Goal: Task Accomplishment & Management: Use online tool/utility

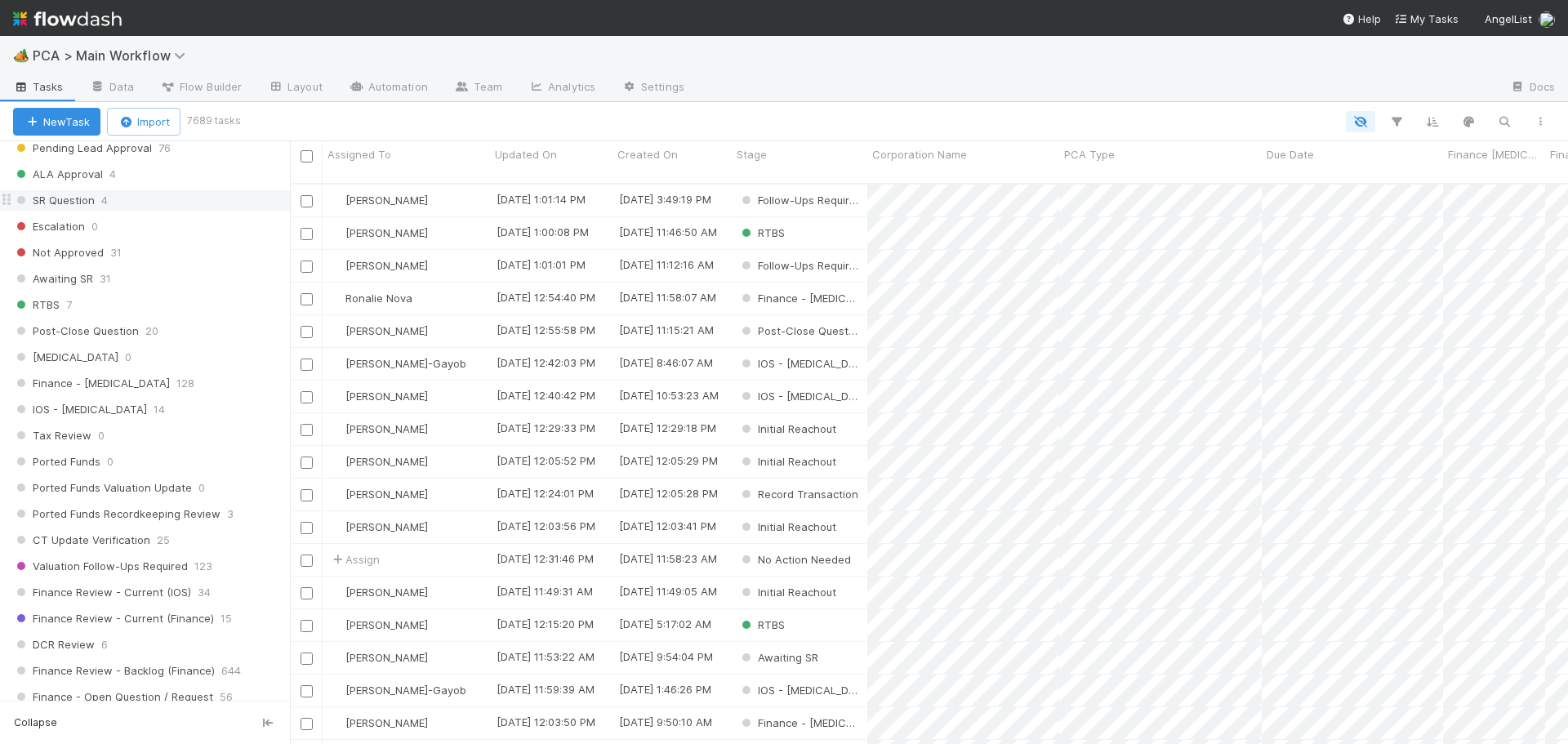
scroll to position [980, 0]
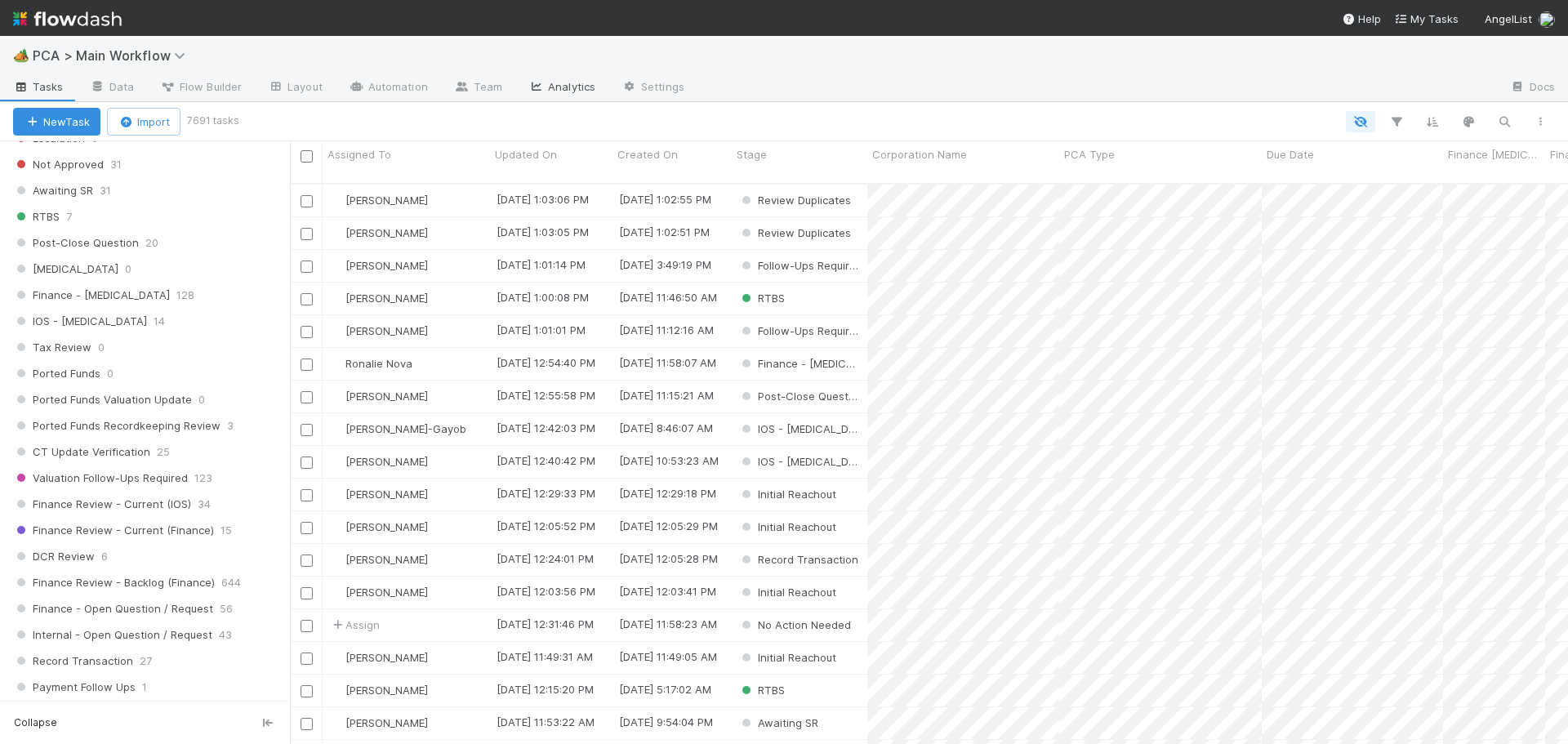
click at [550, 93] on link "Analytics" at bounding box center [562, 88] width 93 height 26
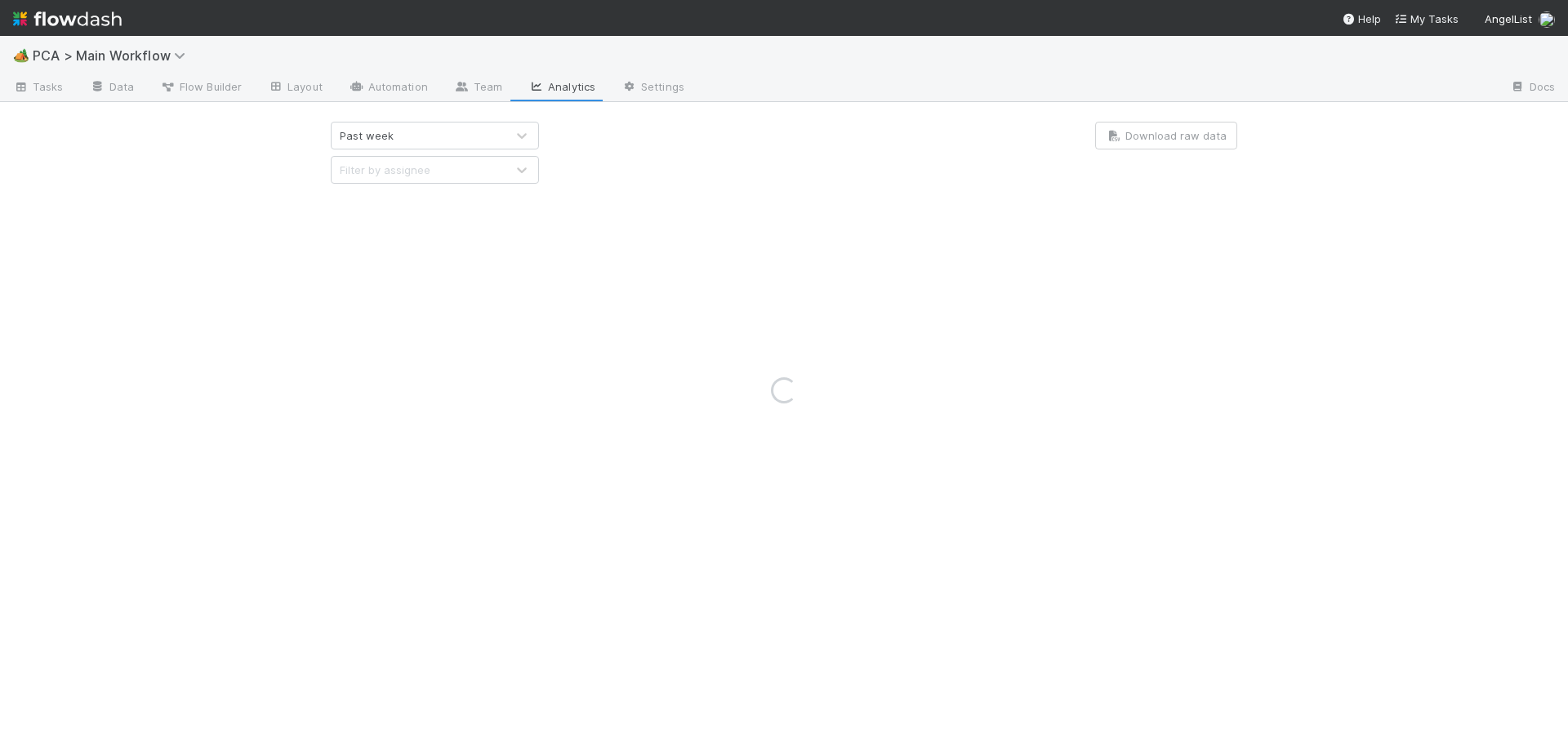
click at [42, 88] on div "Loading..." at bounding box center [784, 390] width 1568 height 708
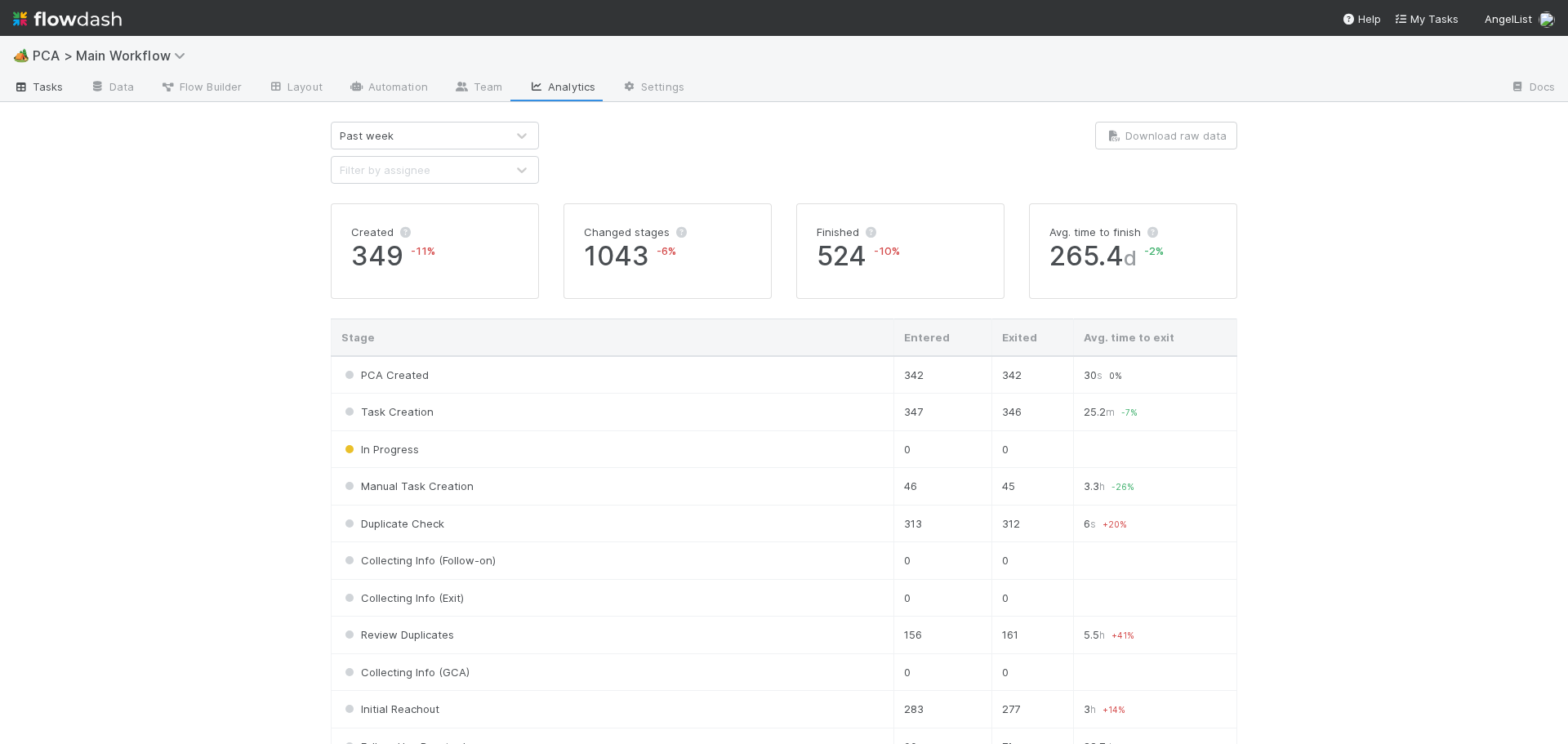
click at [39, 82] on span "Tasks" at bounding box center [39, 87] width 51 height 16
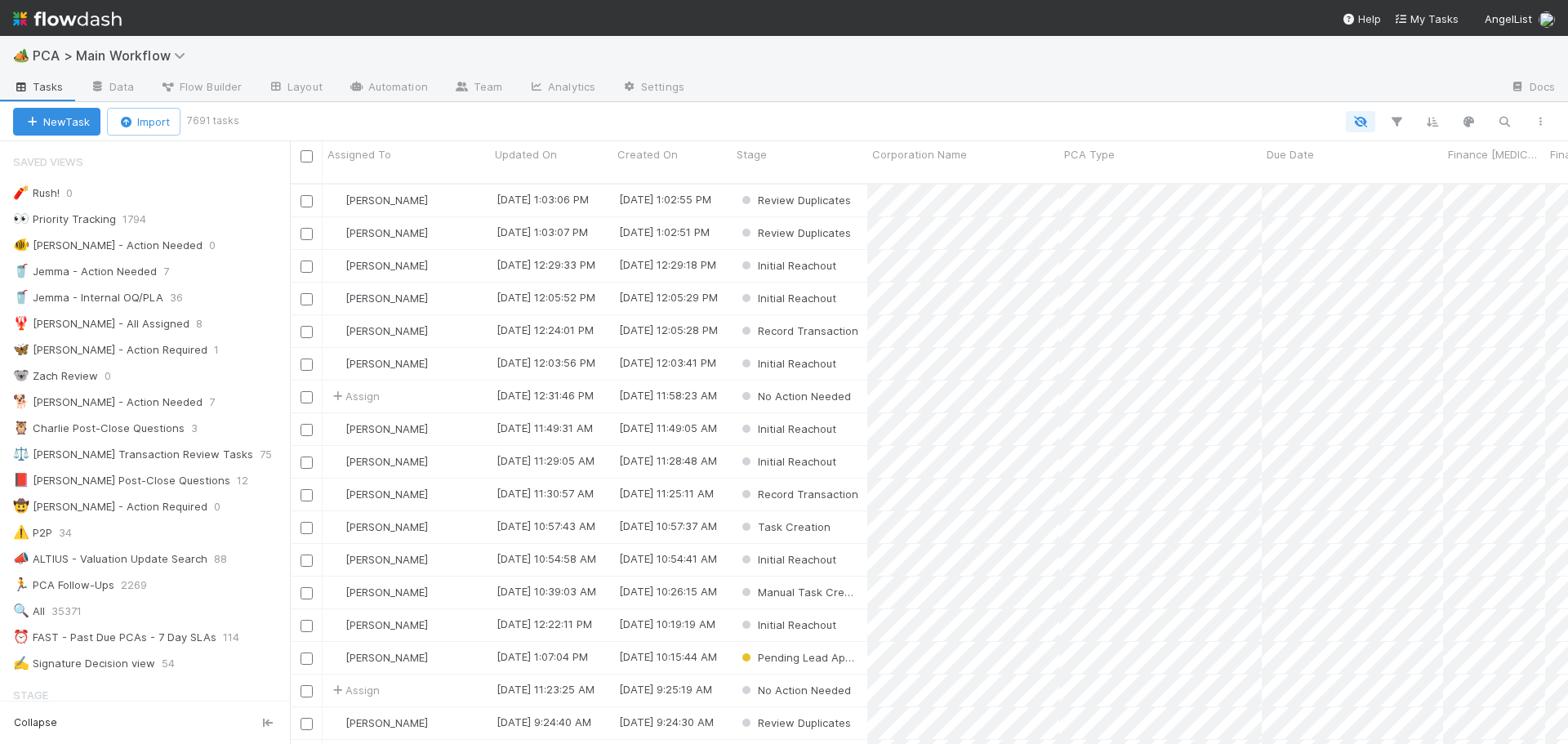
scroll to position [561, 1266]
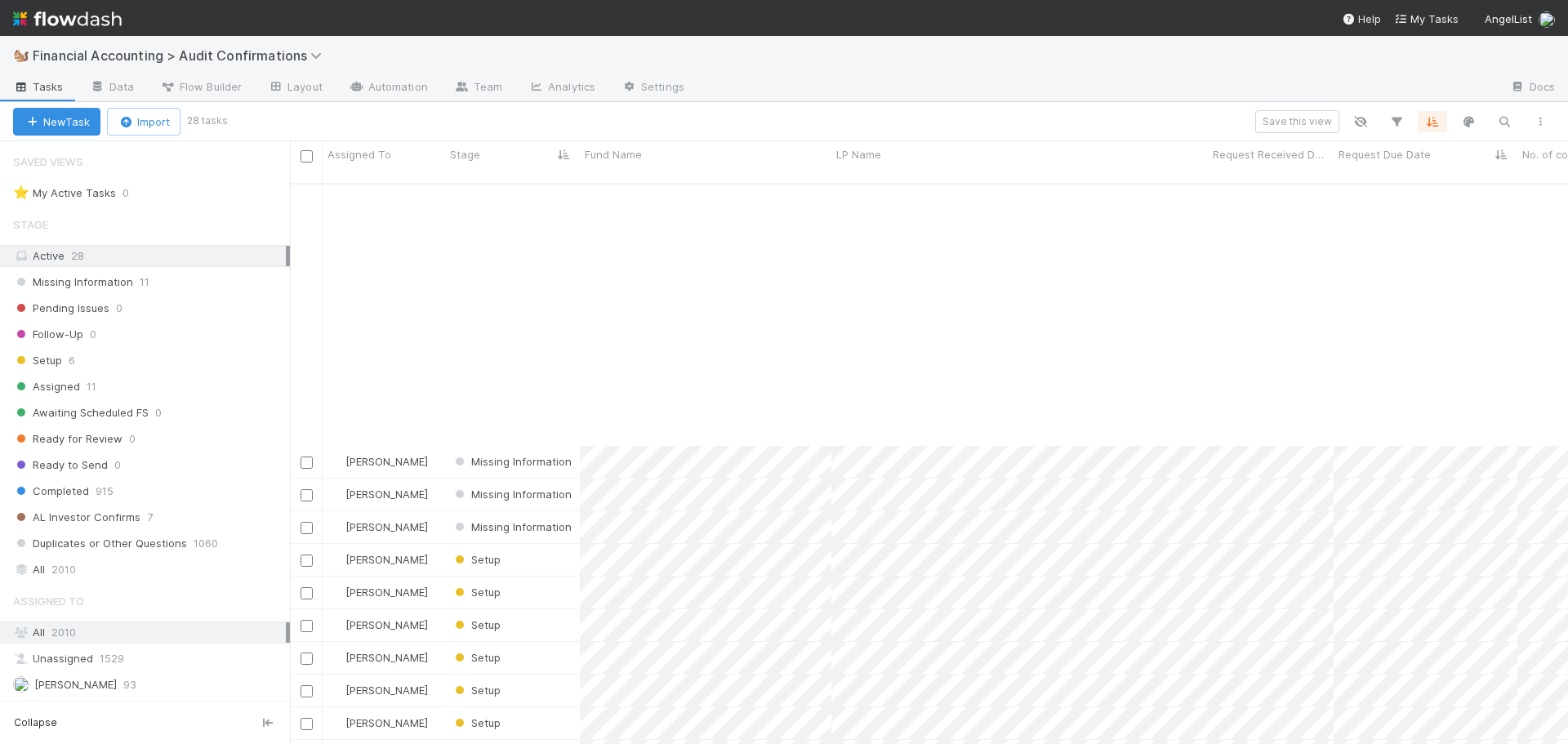
scroll to position [561, 1266]
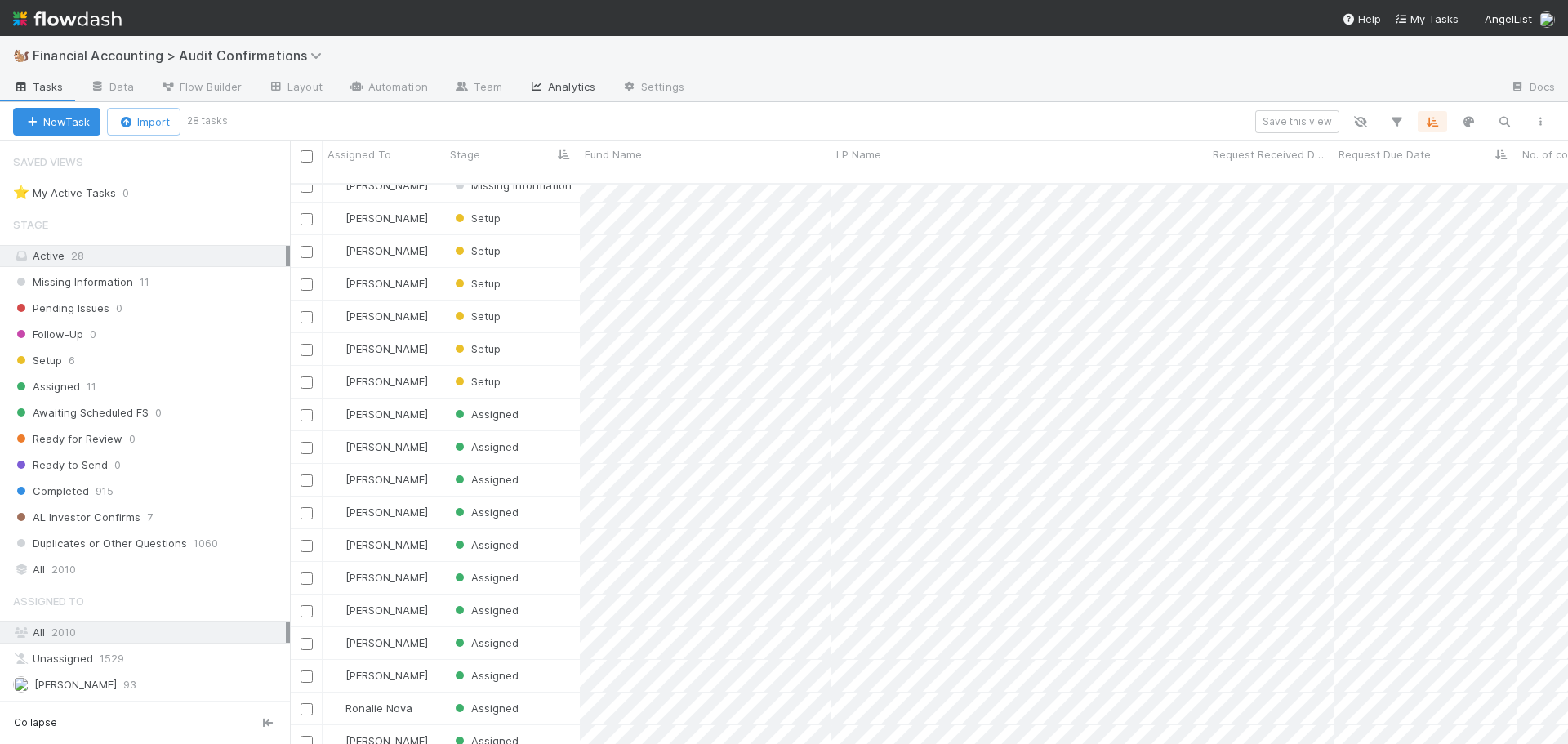
click at [540, 84] on link "Analytics" at bounding box center [562, 88] width 93 height 26
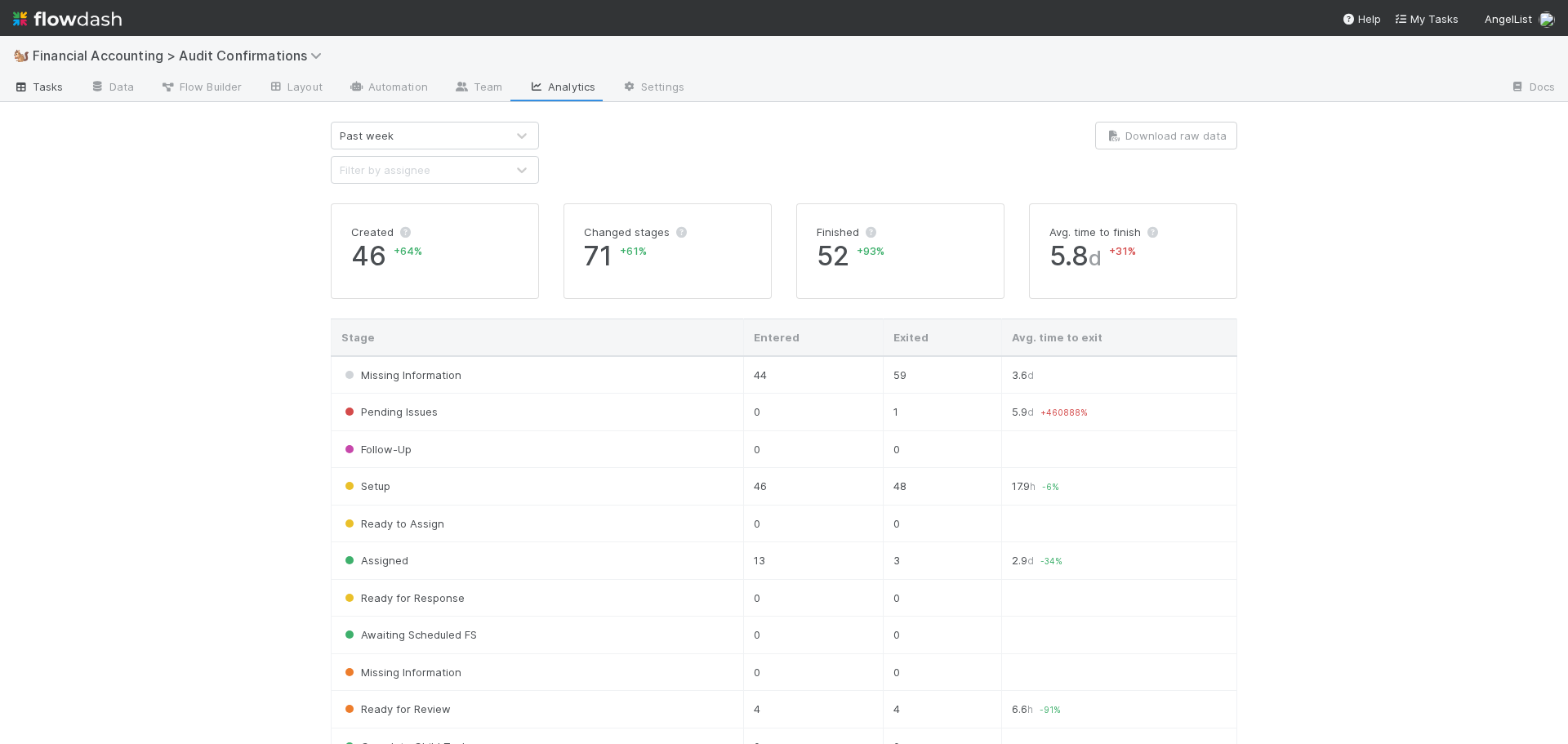
click at [56, 87] on span "Tasks" at bounding box center [39, 87] width 51 height 16
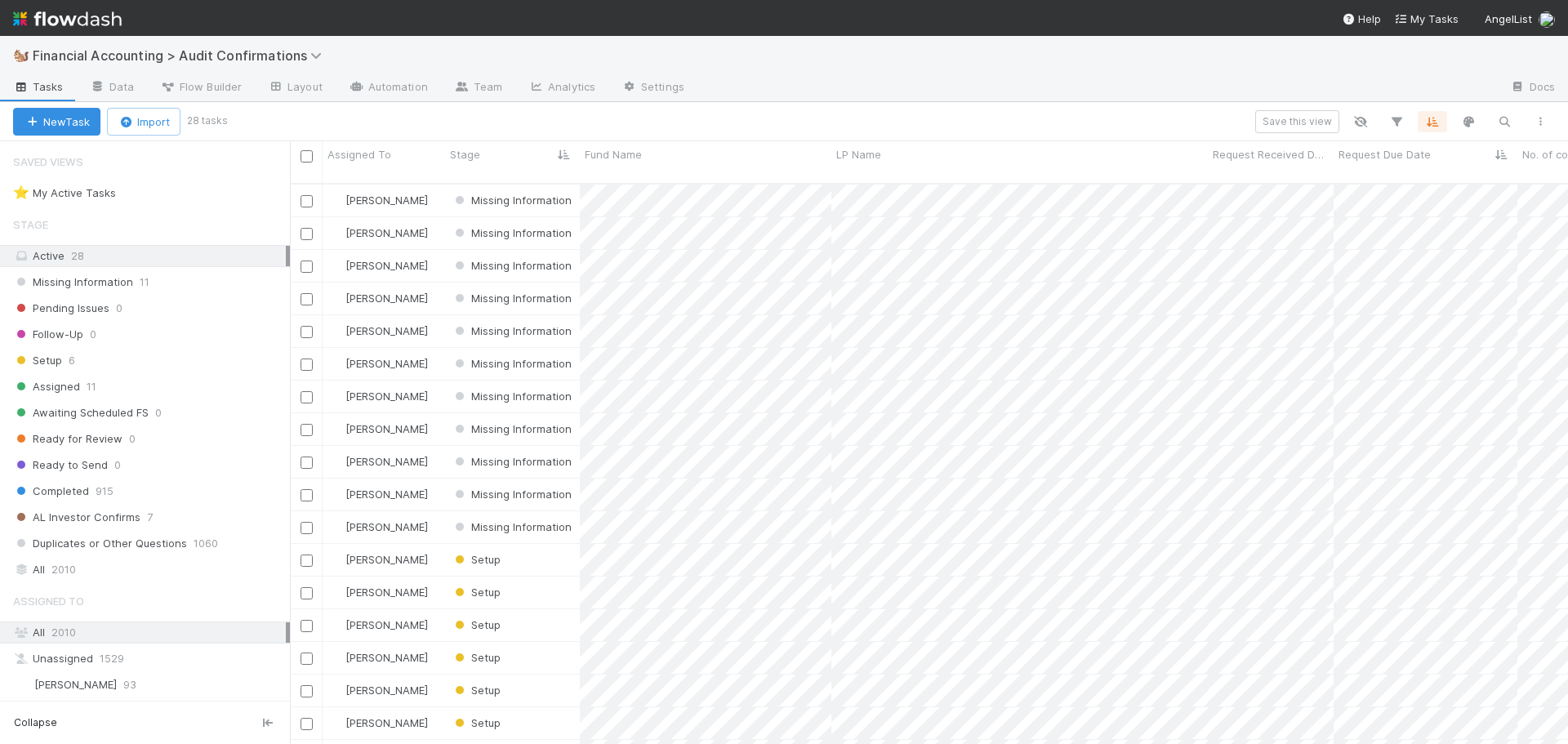
scroll to position [561, 1266]
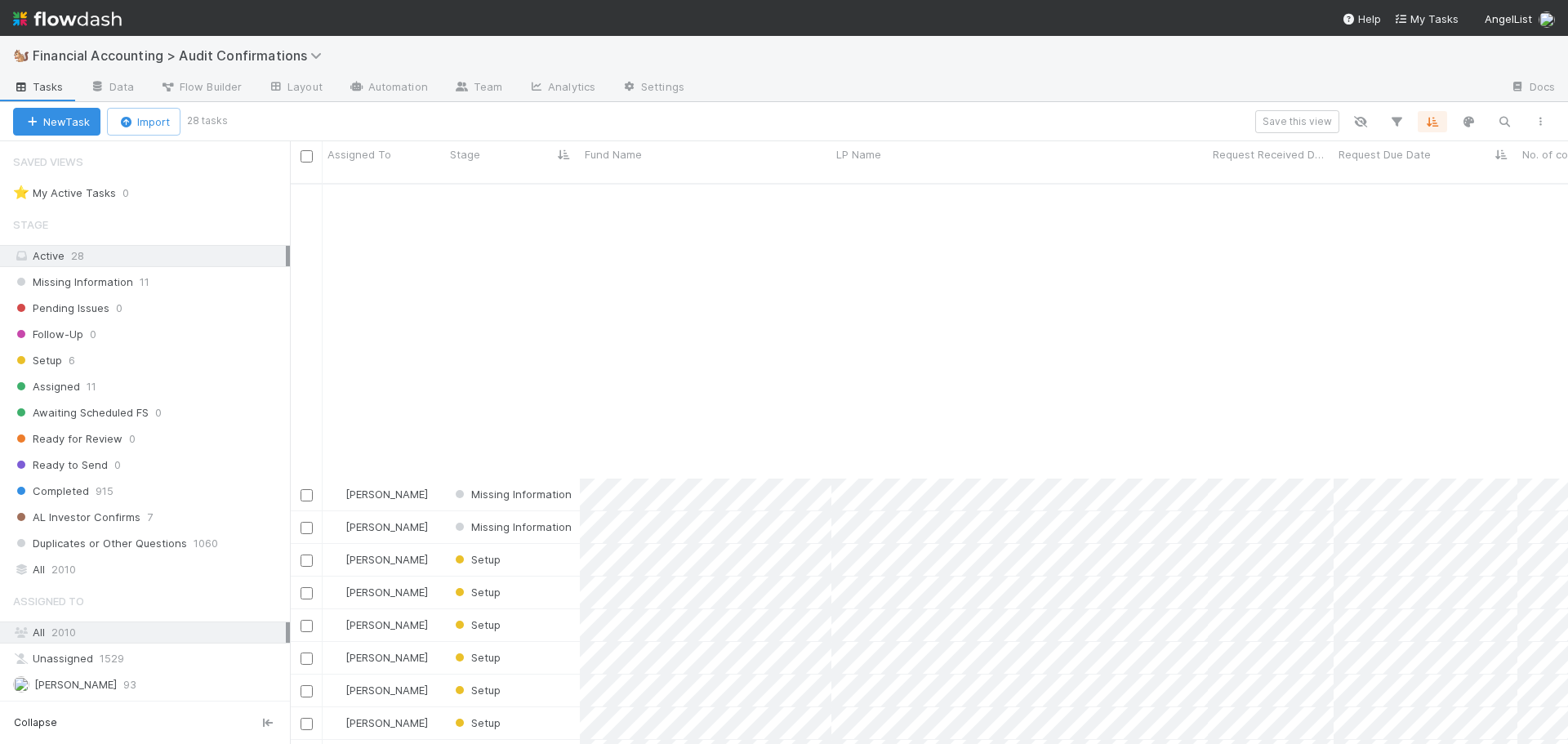
scroll to position [353, 0]
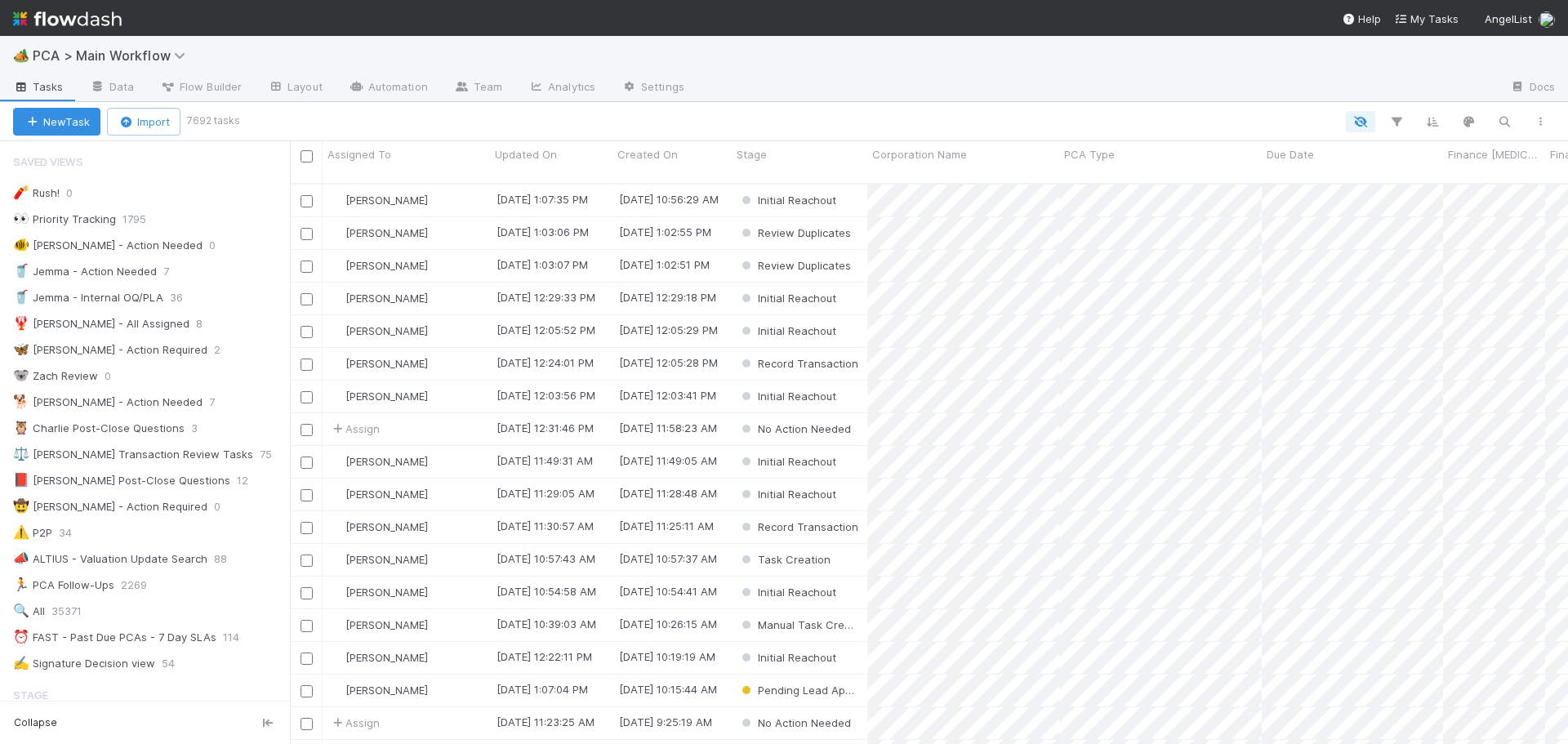
scroll to position [561, 1266]
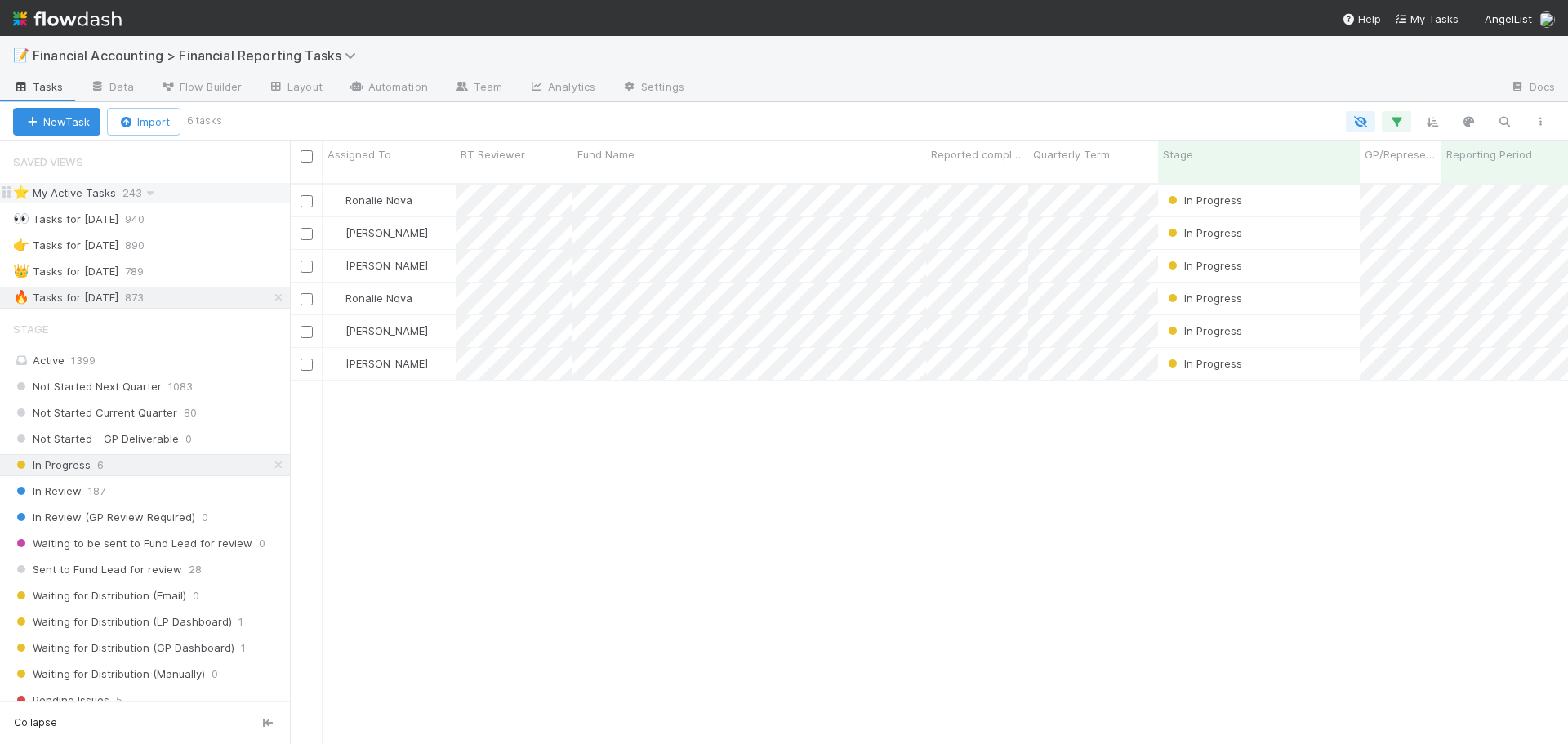
scroll to position [561, 1266]
click at [164, 355] on div "Active 1399" at bounding box center [149, 360] width 273 height 20
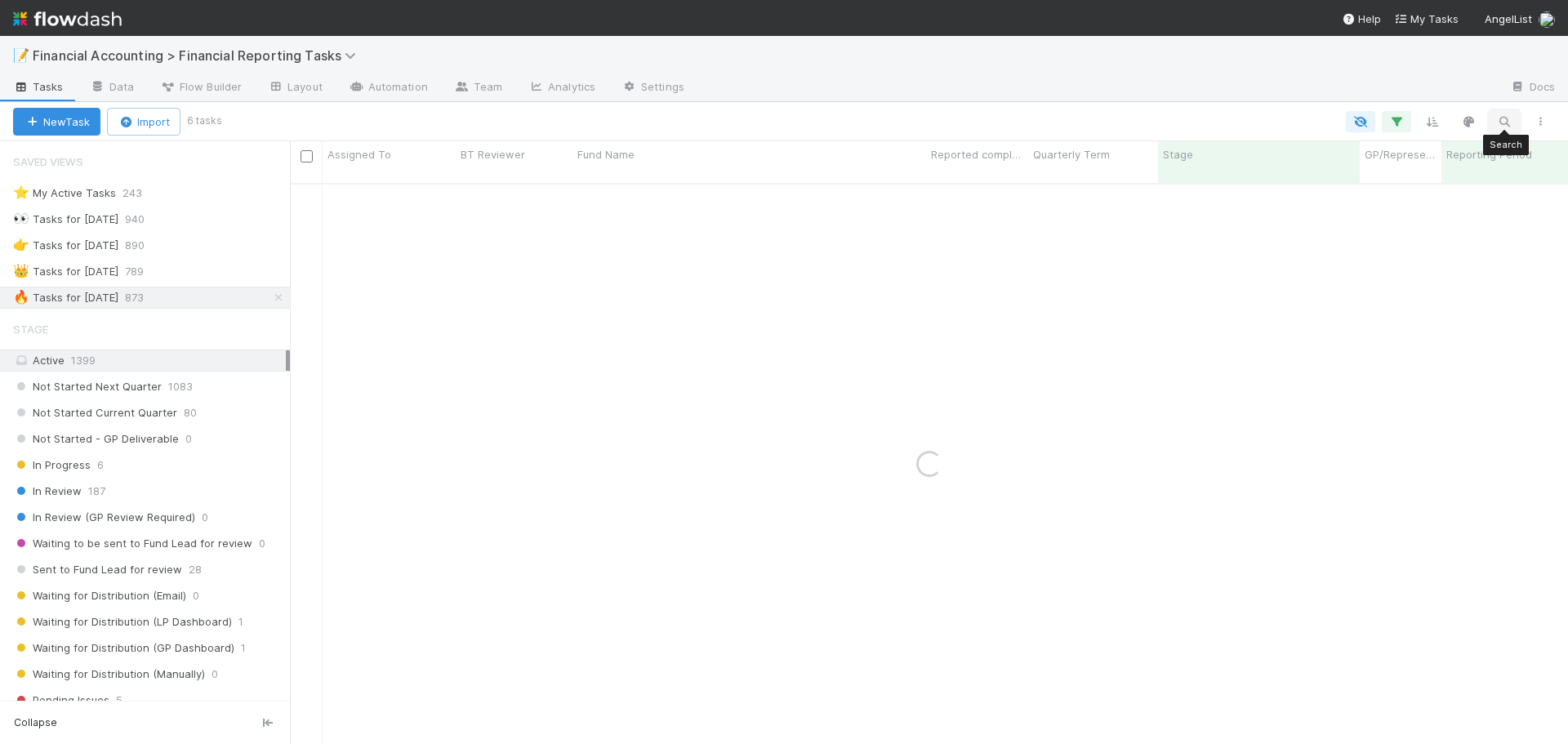
click at [1512, 117] on button "button" at bounding box center [1504, 122] width 30 height 21
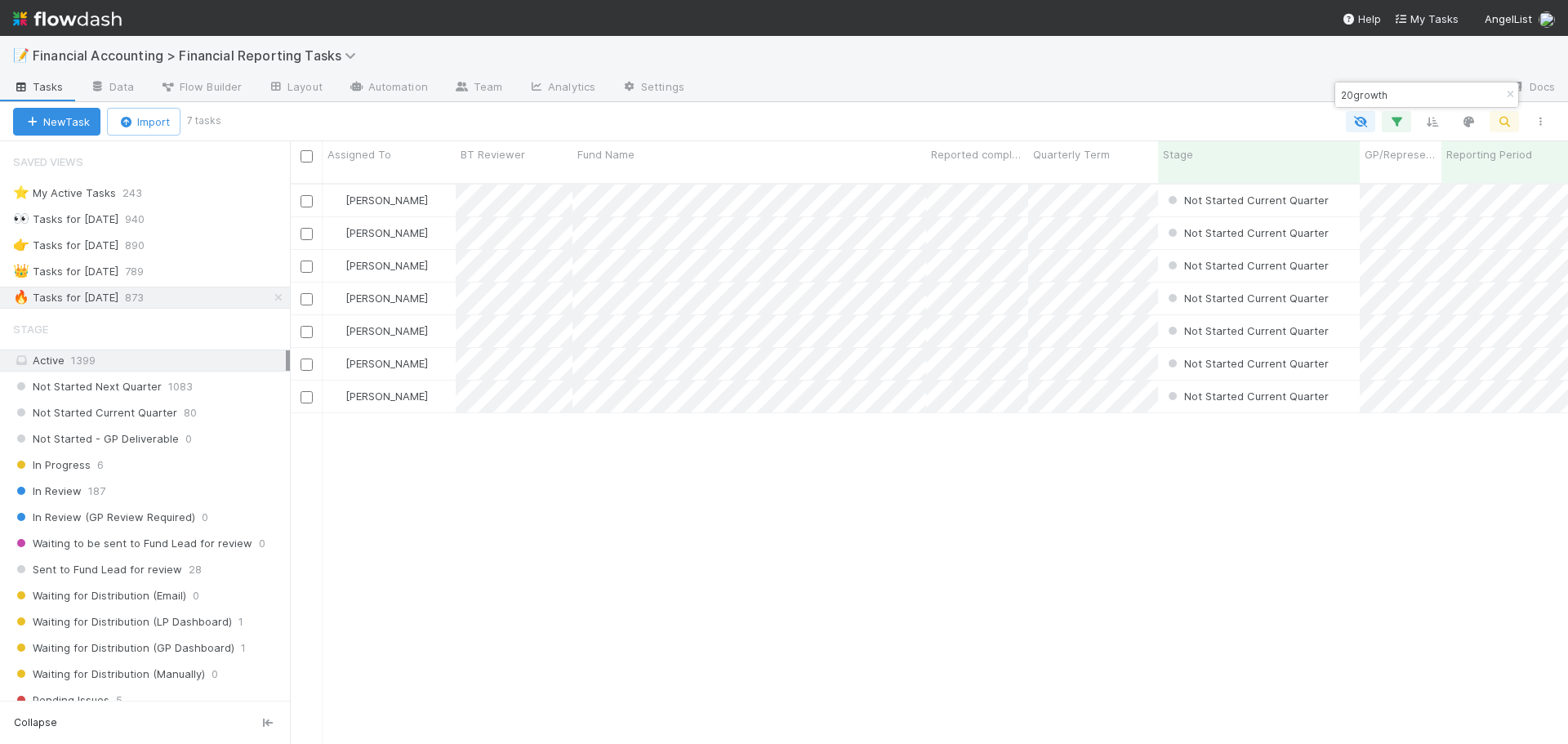
scroll to position [561, 1266]
type input "20growth"
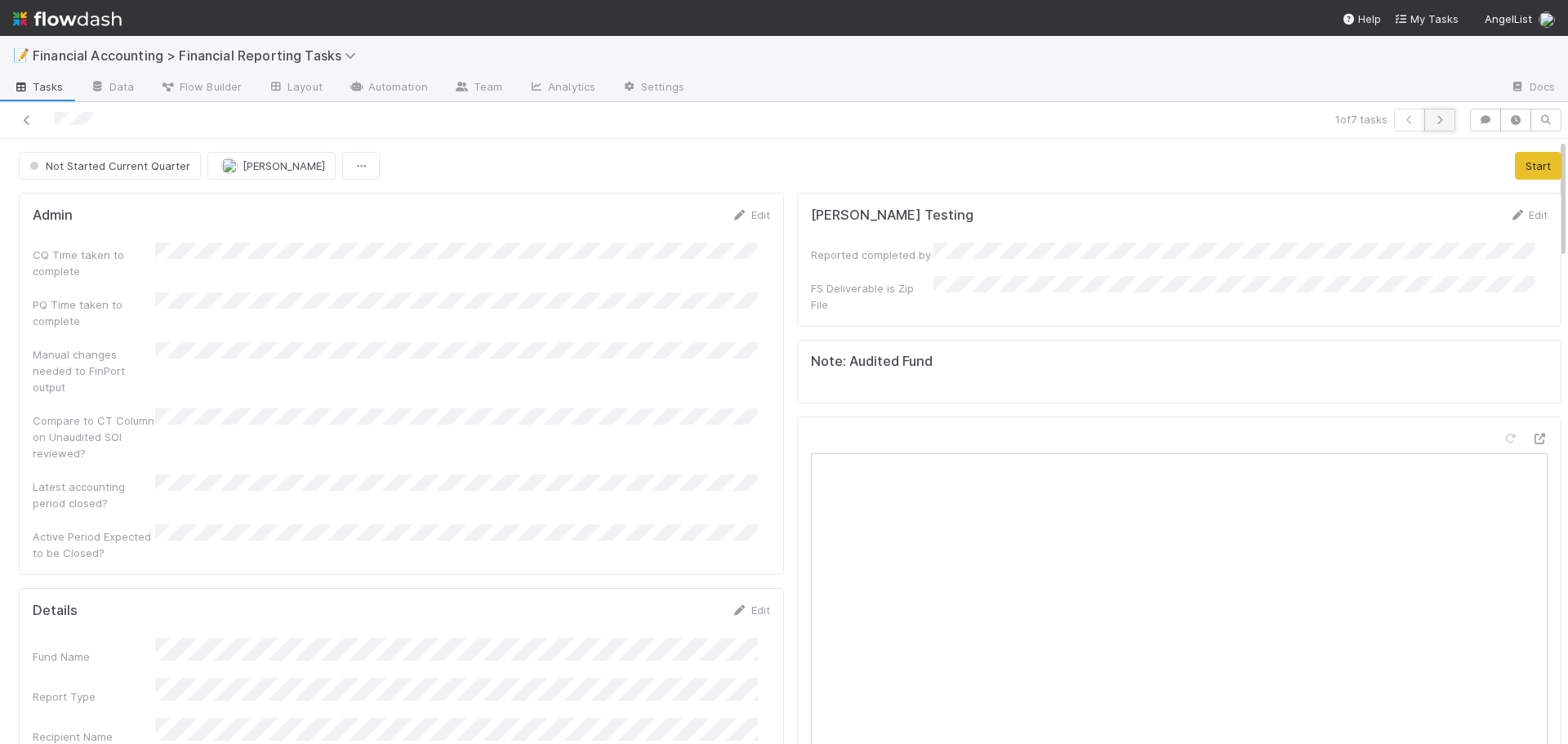
click at [1432, 120] on icon "button" at bounding box center [1440, 120] width 16 height 10
click at [1432, 122] on icon "button" at bounding box center [1440, 120] width 16 height 10
click at [24, 119] on icon at bounding box center [27, 120] width 16 height 11
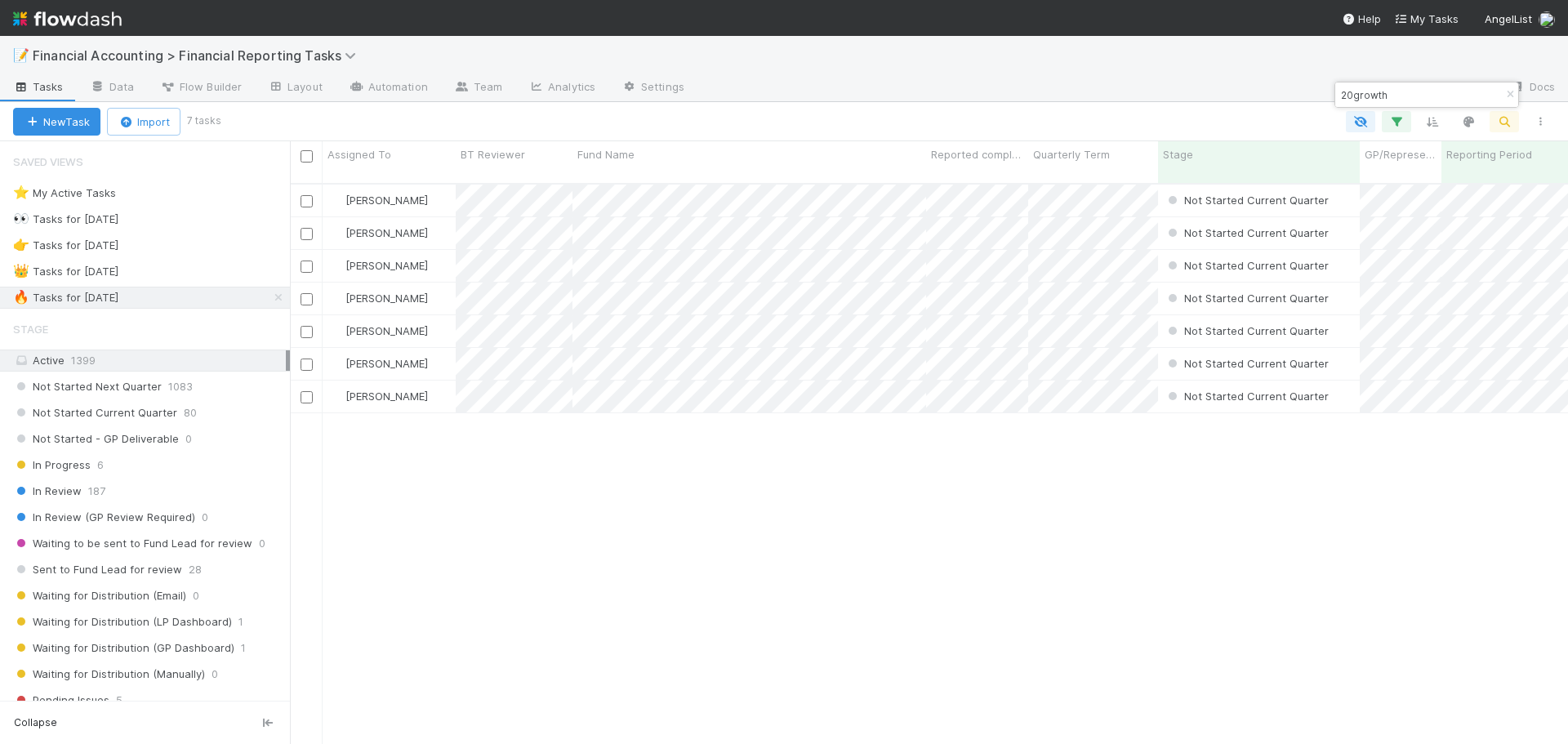
scroll to position [561, 1266]
click at [306, 154] on input "checkbox" at bounding box center [307, 156] width 12 height 12
checkbox input "true"
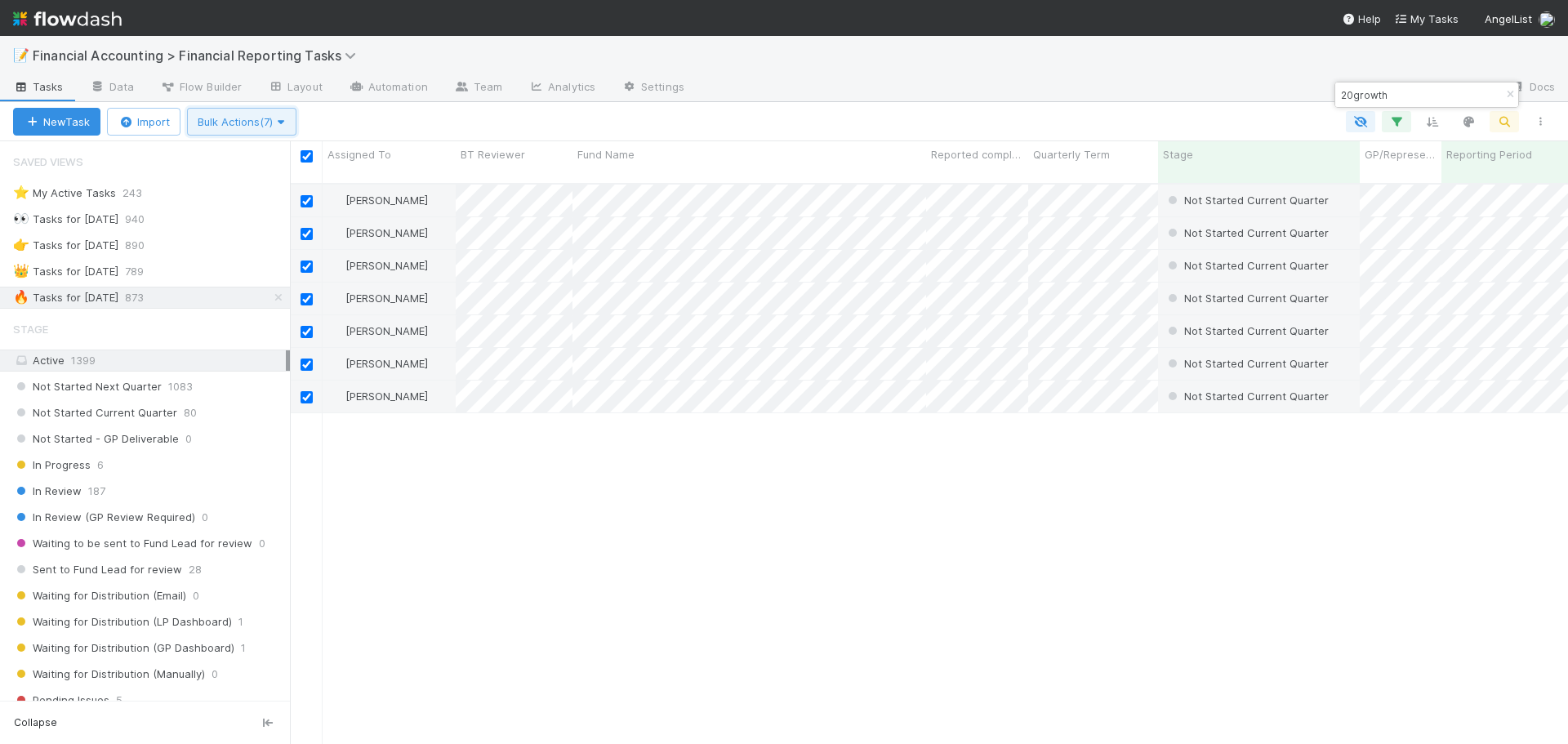
click at [235, 117] on span "Bulk Actions (7)" at bounding box center [242, 121] width 89 height 13
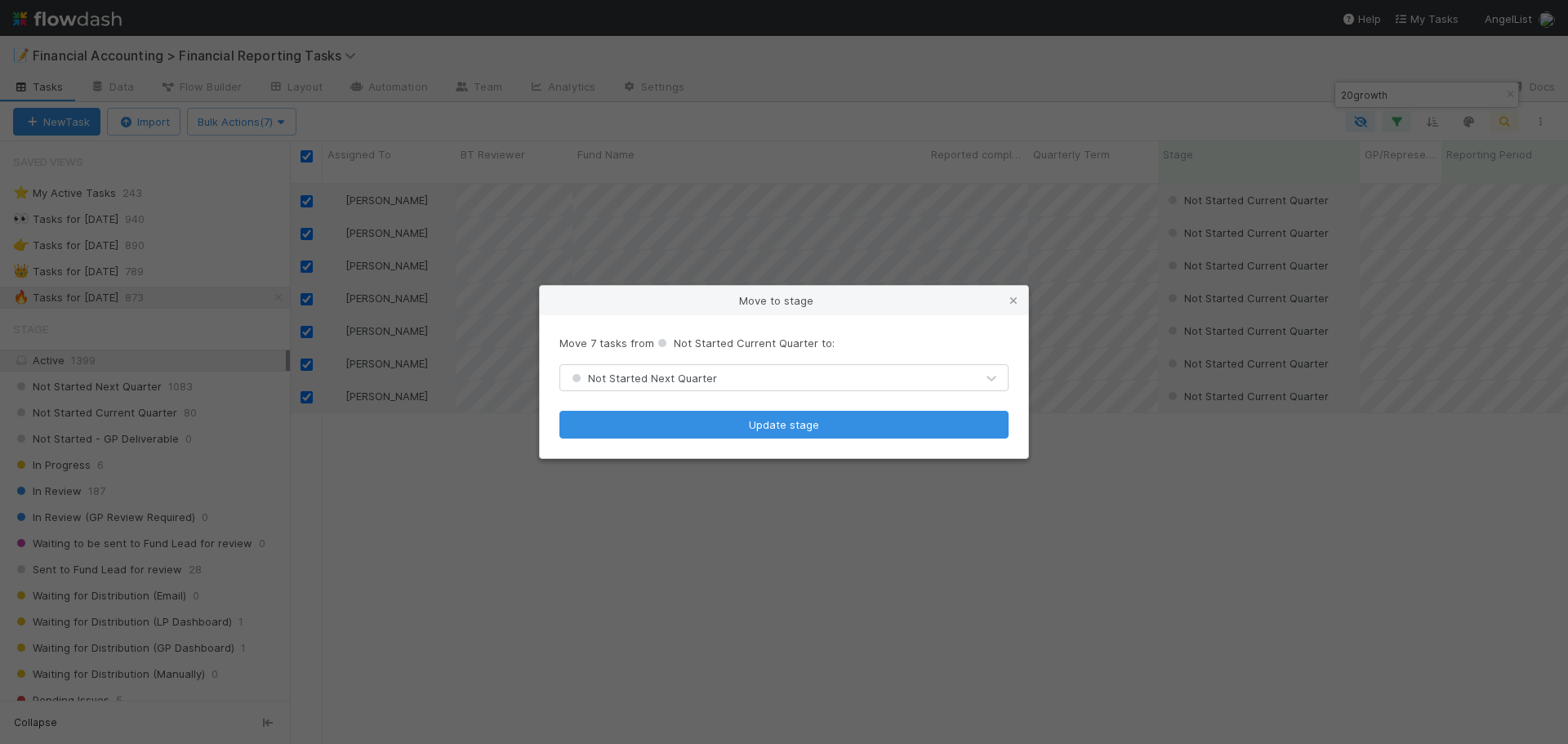
click at [729, 371] on div "Not Started Next Quarter" at bounding box center [768, 378] width 415 height 26
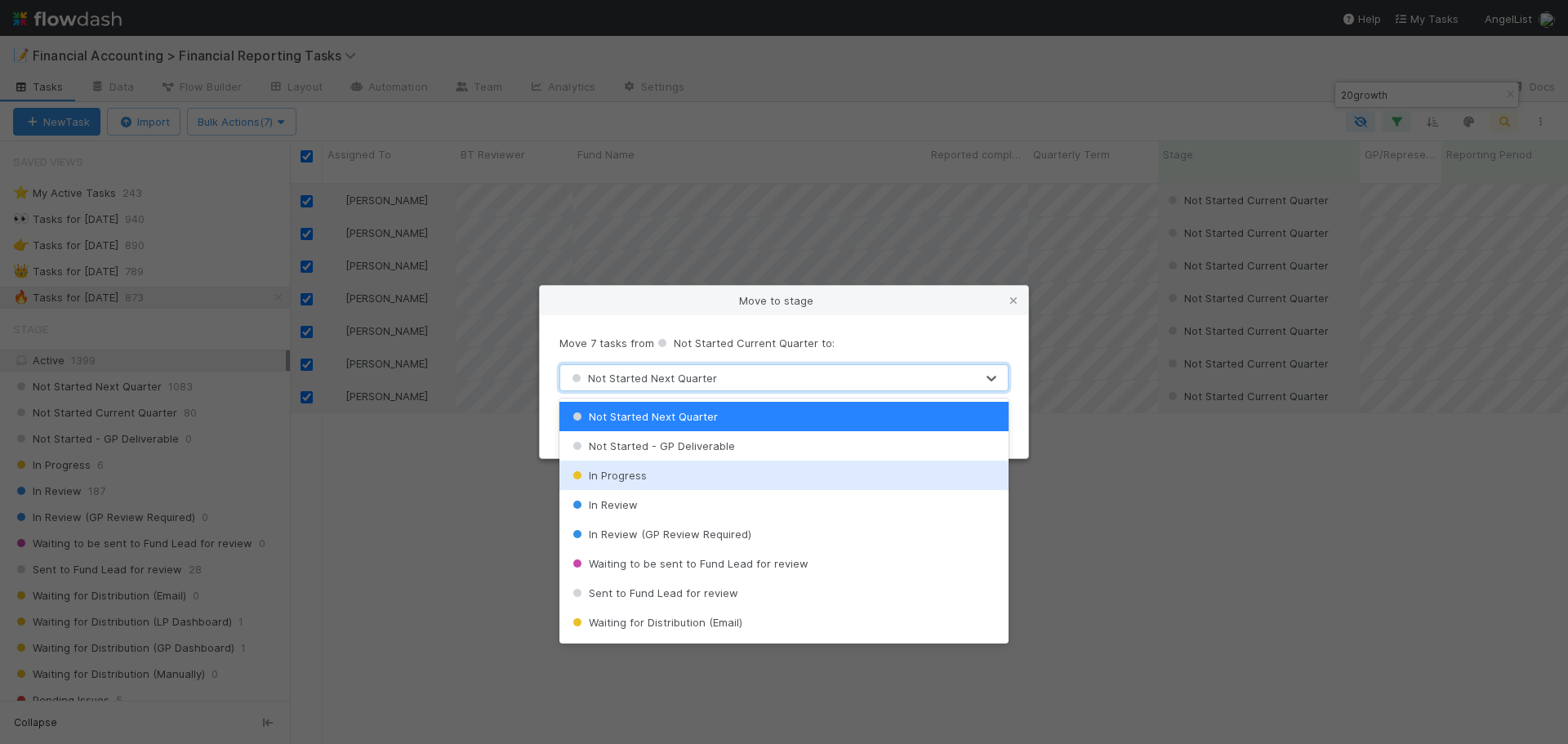
click at [658, 473] on div "In Progress" at bounding box center [784, 475] width 449 height 29
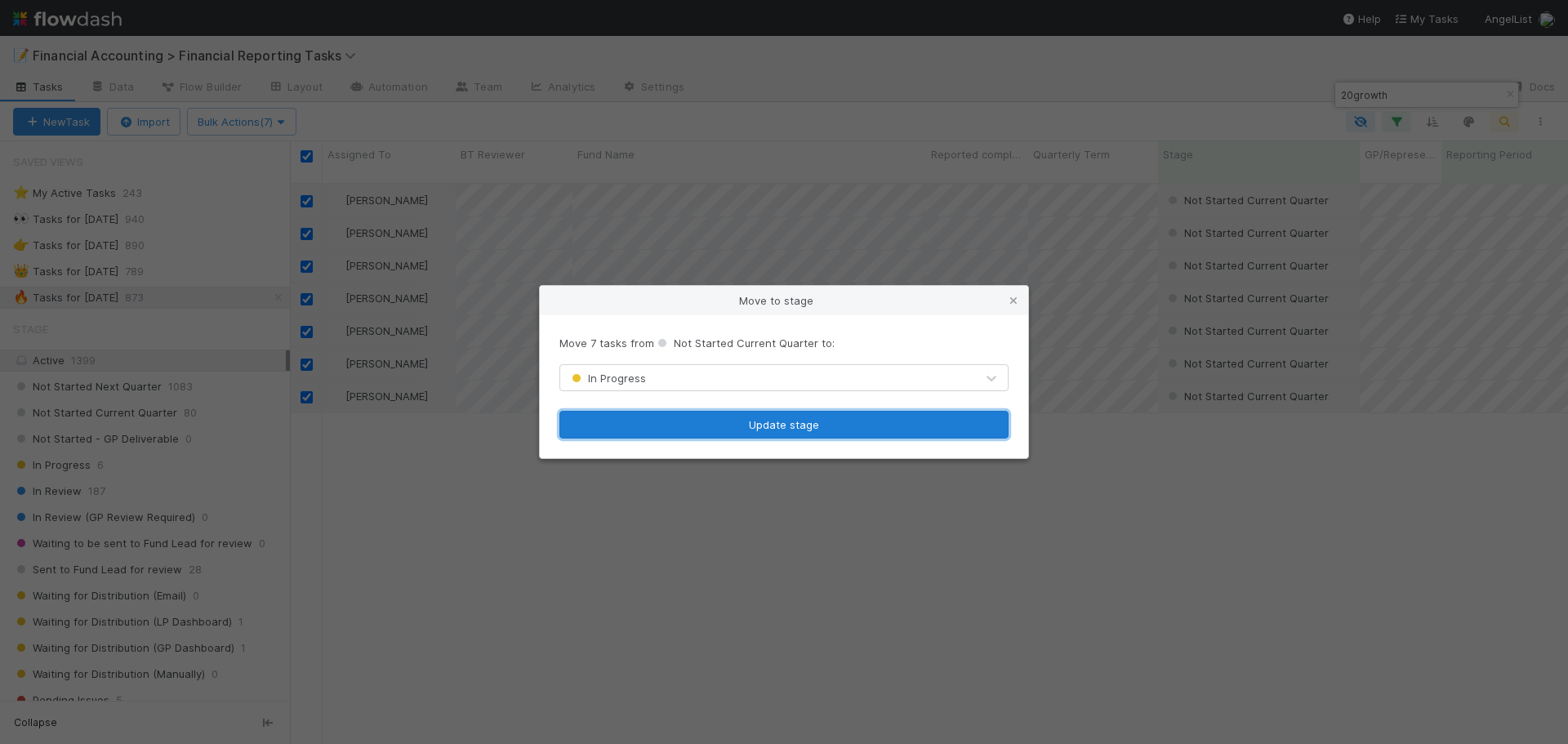
click at [681, 432] on button "Update stage" at bounding box center [784, 424] width 449 height 28
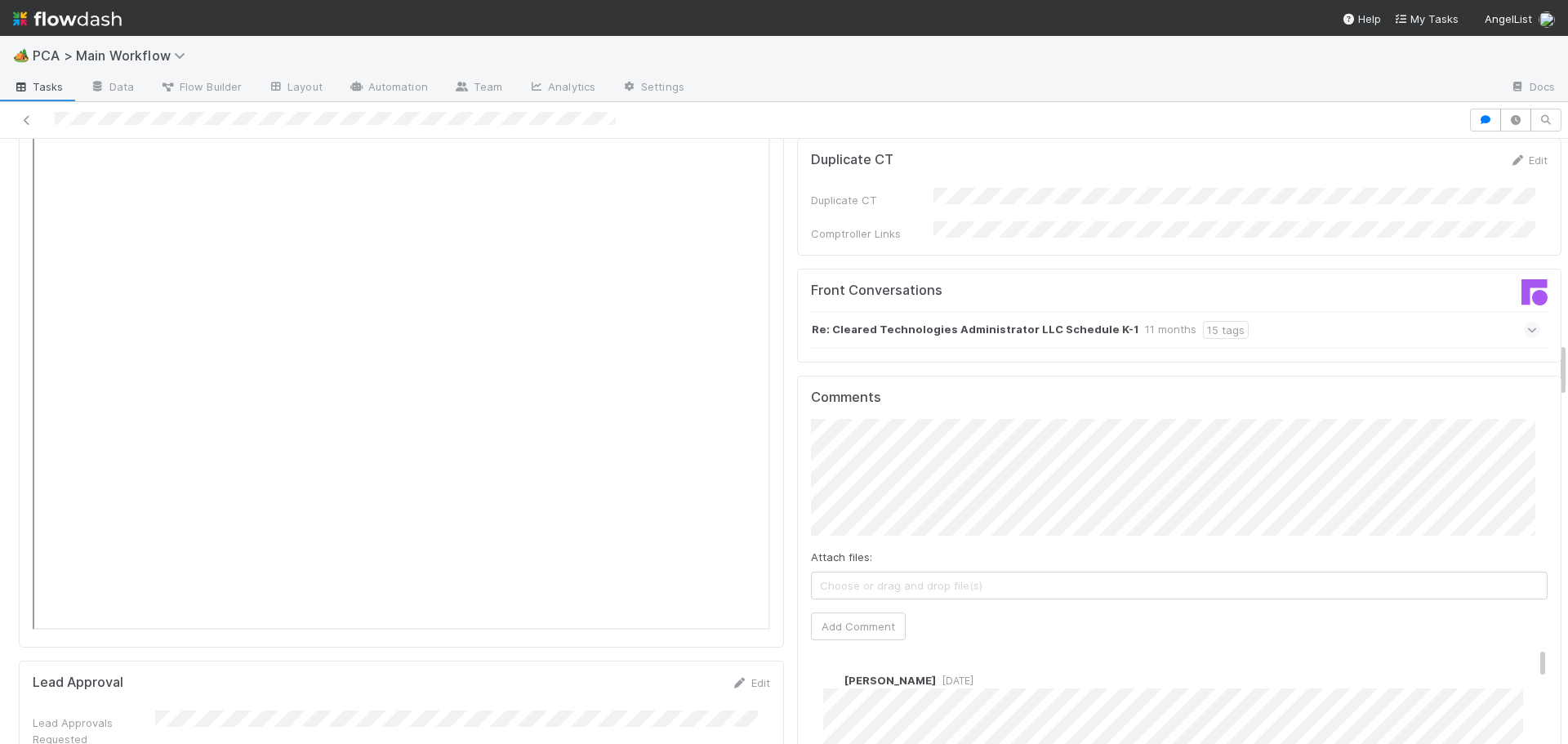
scroll to position [2204, 0]
